Goal: Information Seeking & Learning: Learn about a topic

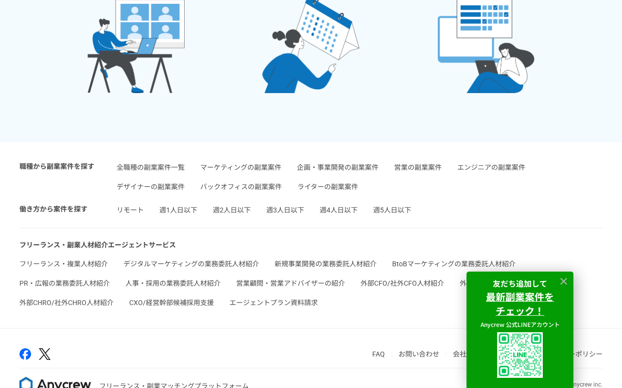
scroll to position [2258, 0]
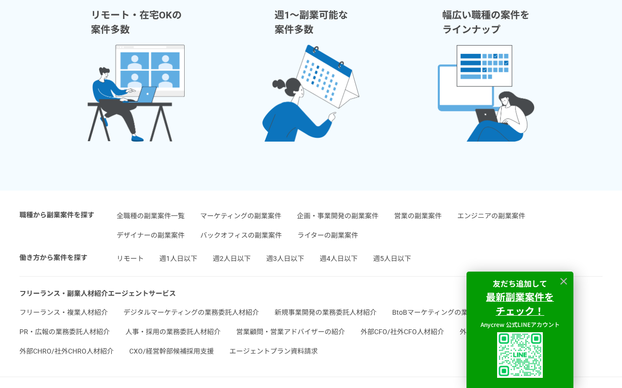
scroll to position [2258, 0]
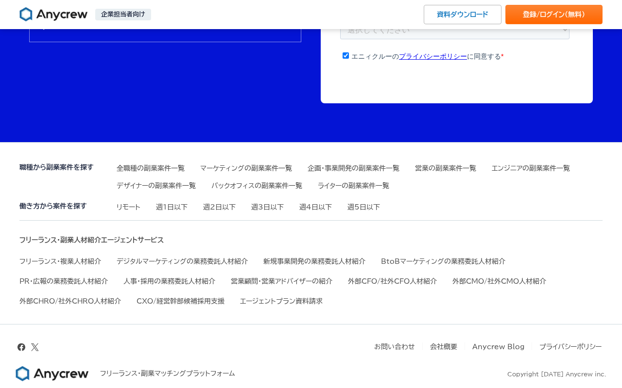
scroll to position [3304, 0]
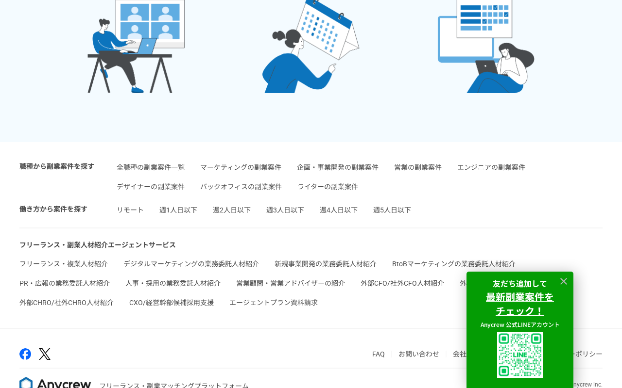
scroll to position [2258, 0]
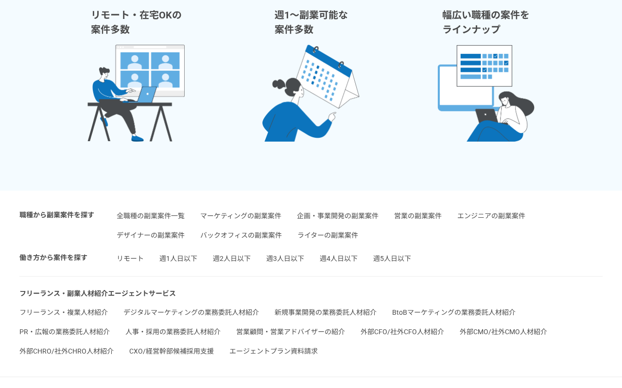
scroll to position [2258, 0]
